Goal: Check status: Check status

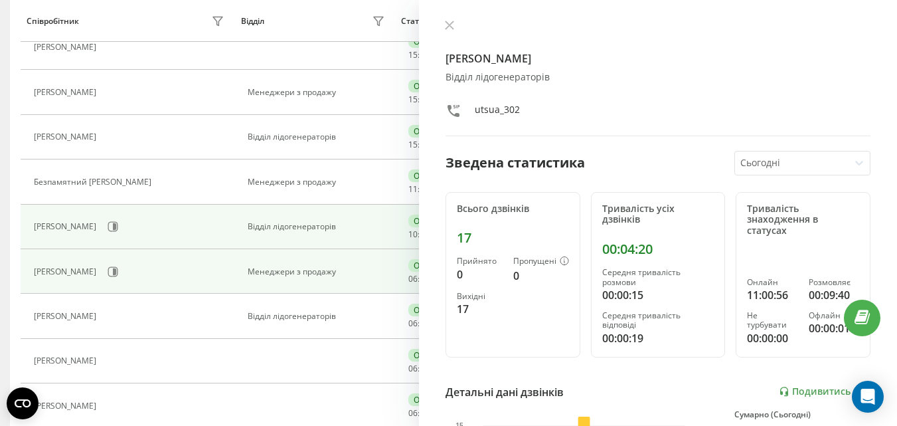
scroll to position [266, 0]
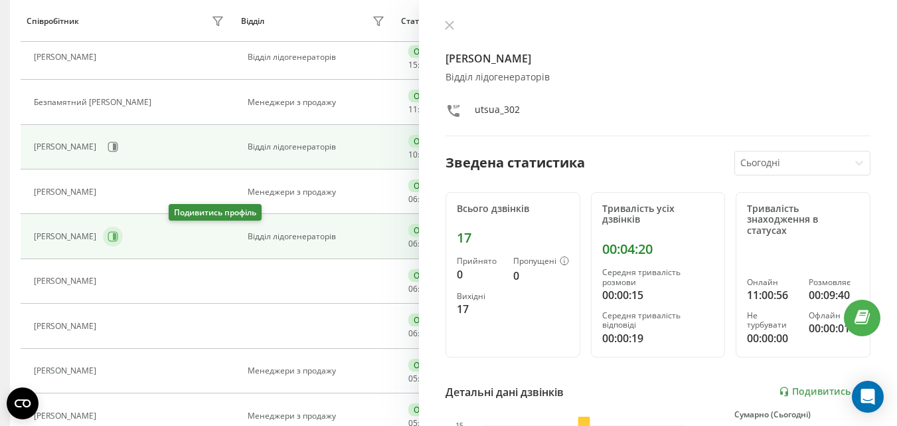
click at [118, 240] on icon at bounding box center [113, 236] width 11 height 11
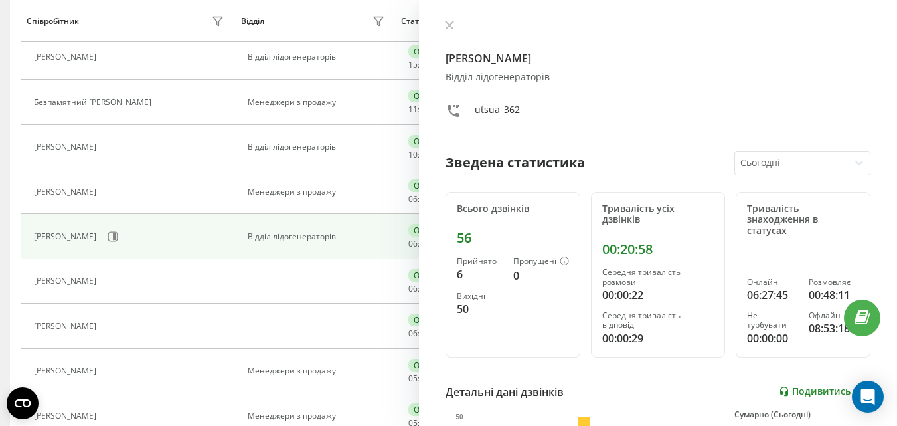
click at [809, 386] on link "Подивитись звіт" at bounding box center [825, 391] width 92 height 11
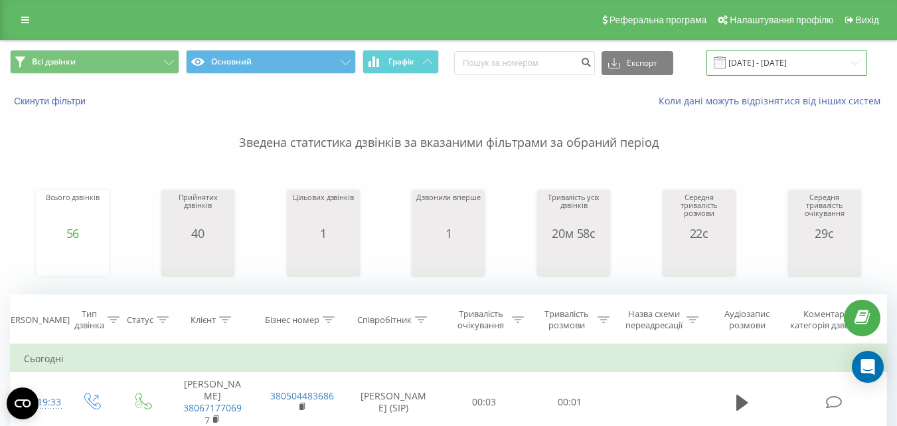
click at [740, 59] on input "19.08.2025 - 19.08.2025" at bounding box center [787, 63] width 161 height 26
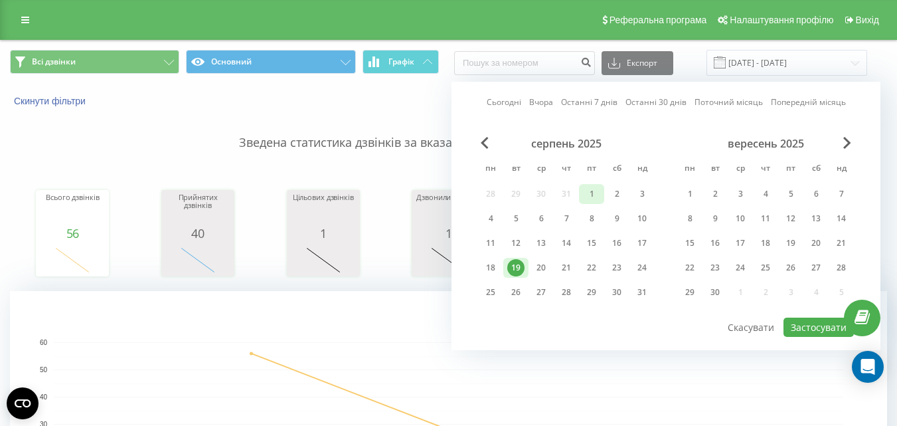
click at [592, 193] on div "1" at bounding box center [591, 193] width 17 height 17
click at [491, 268] on div "18" at bounding box center [490, 267] width 17 height 17
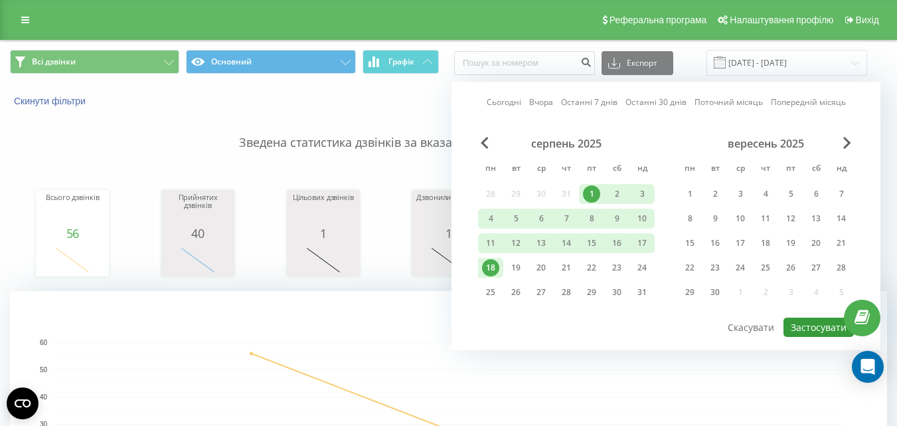
click at [795, 322] on button "Застосувати" at bounding box center [819, 326] width 70 height 19
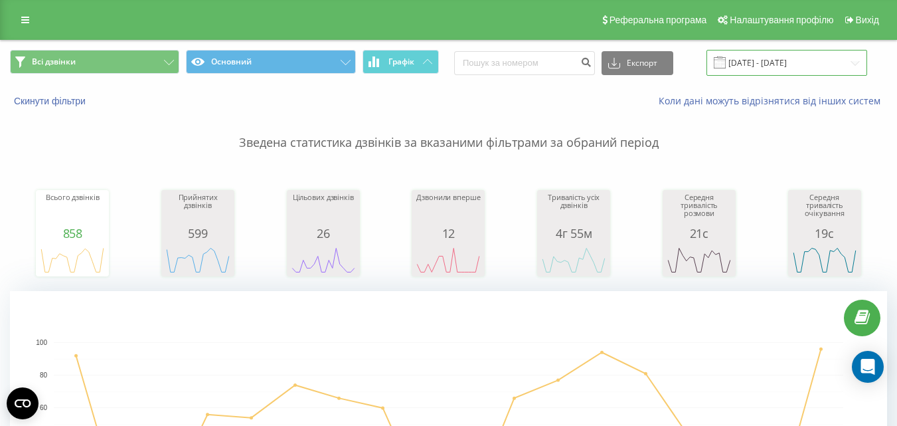
click at [742, 71] on input "01.08.2025 - 18.08.2025" at bounding box center [787, 63] width 161 height 26
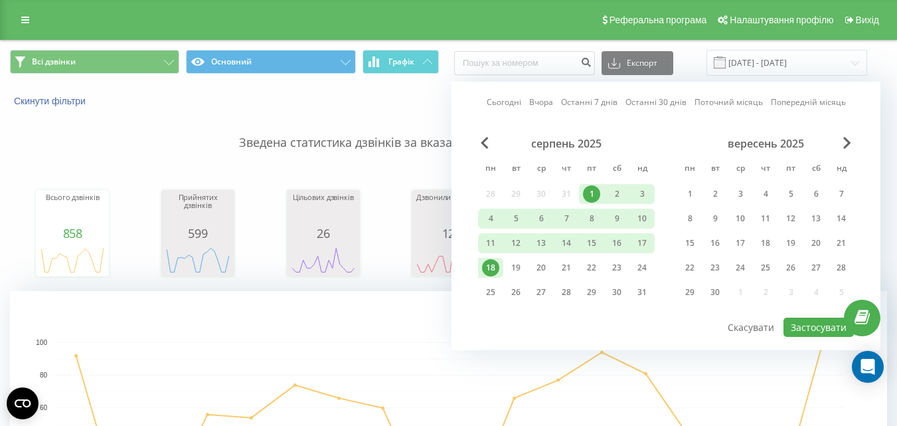
click at [591, 194] on div "1" at bounding box center [591, 193] width 17 height 17
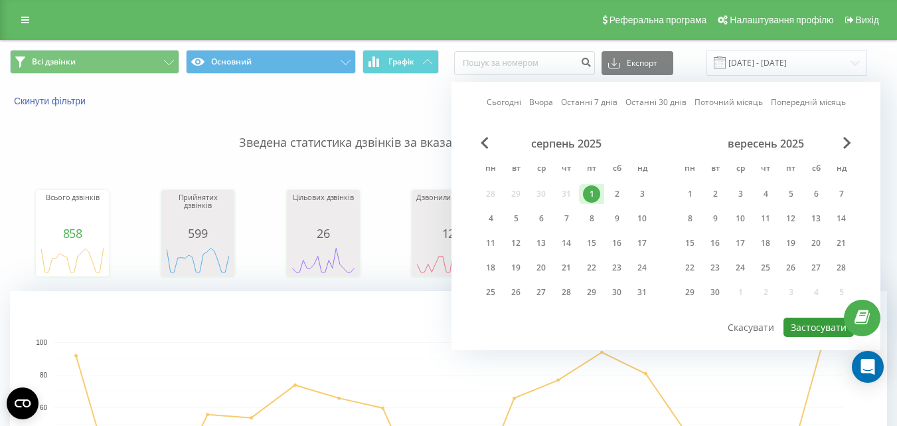
click at [806, 329] on button "Застосувати" at bounding box center [819, 326] width 70 height 19
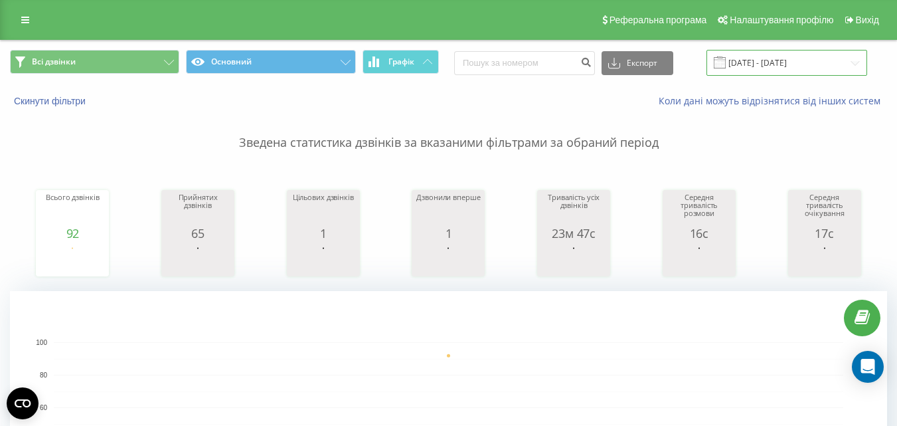
click at [751, 54] on input "01.08.2025 - 01.08.2025" at bounding box center [787, 63] width 161 height 26
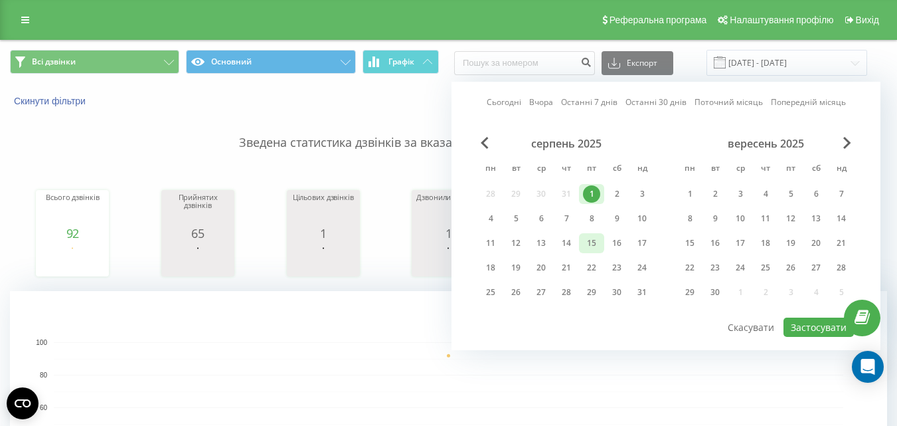
click at [586, 243] on div "15" at bounding box center [591, 242] width 17 height 17
click at [814, 327] on button "Застосувати" at bounding box center [819, 326] width 70 height 19
type input "15.08.2025 - 15.08.2025"
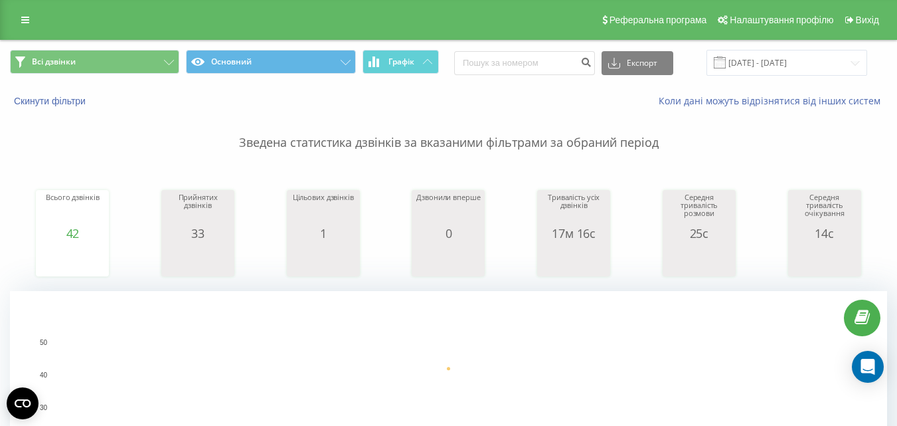
click at [171, 136] on p "Зведена статистика дзвінків за вказаними фільтрами за обраний період" at bounding box center [448, 130] width 877 height 44
